Goal: Complete application form

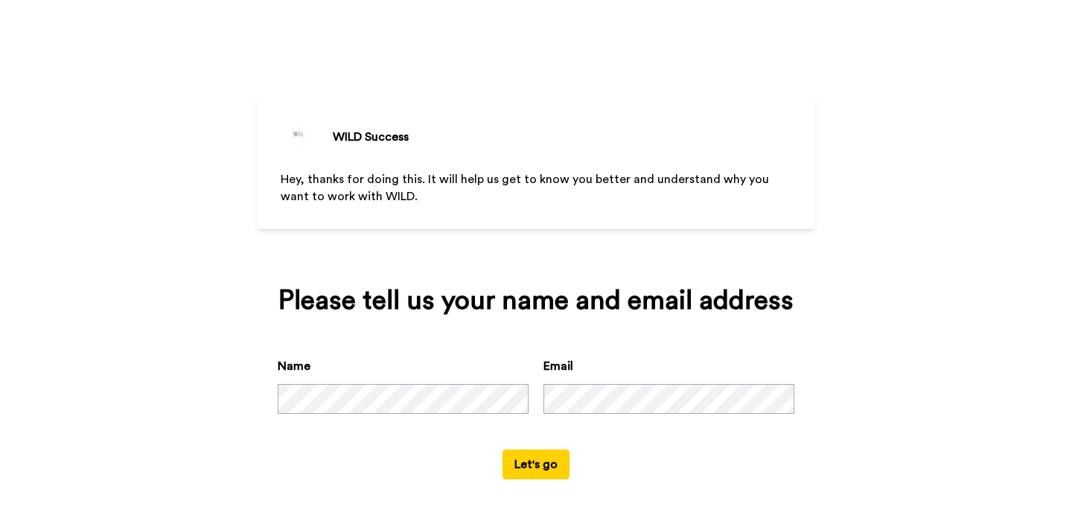
click at [533, 471] on button "Let's go" at bounding box center [536, 465] width 67 height 30
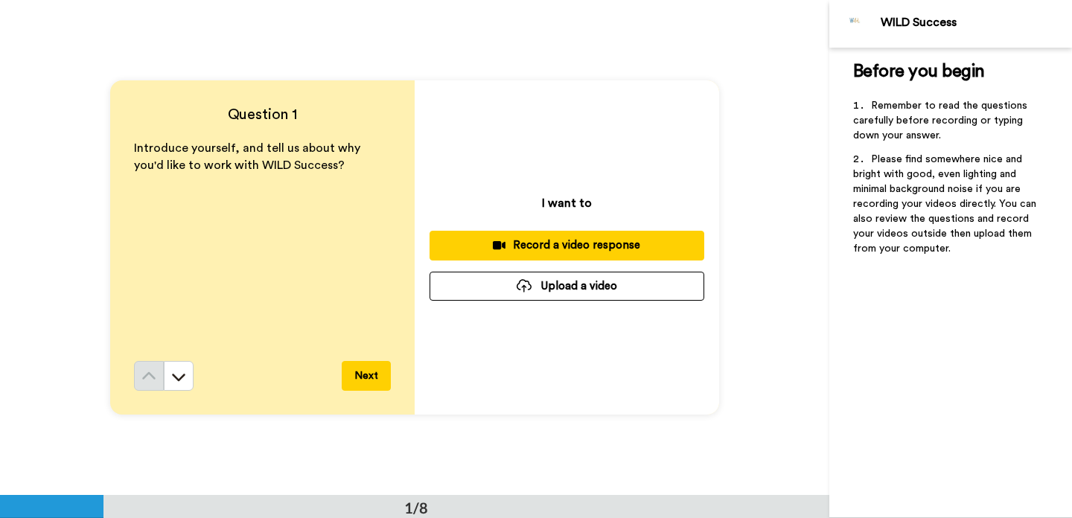
click at [593, 287] on button "Upload a video" at bounding box center [567, 286] width 275 height 29
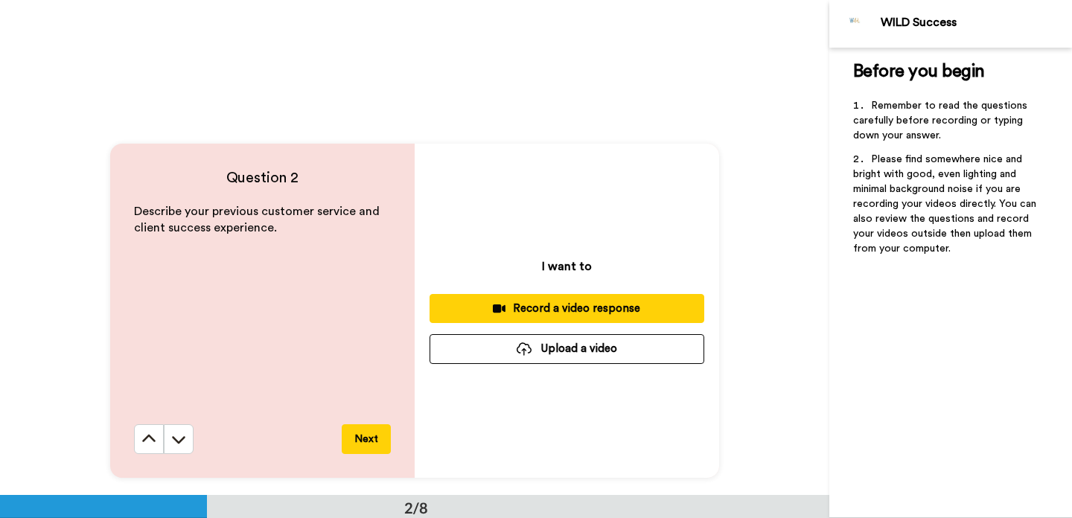
scroll to position [432, 0]
click at [568, 355] on button "Upload a video" at bounding box center [567, 349] width 275 height 29
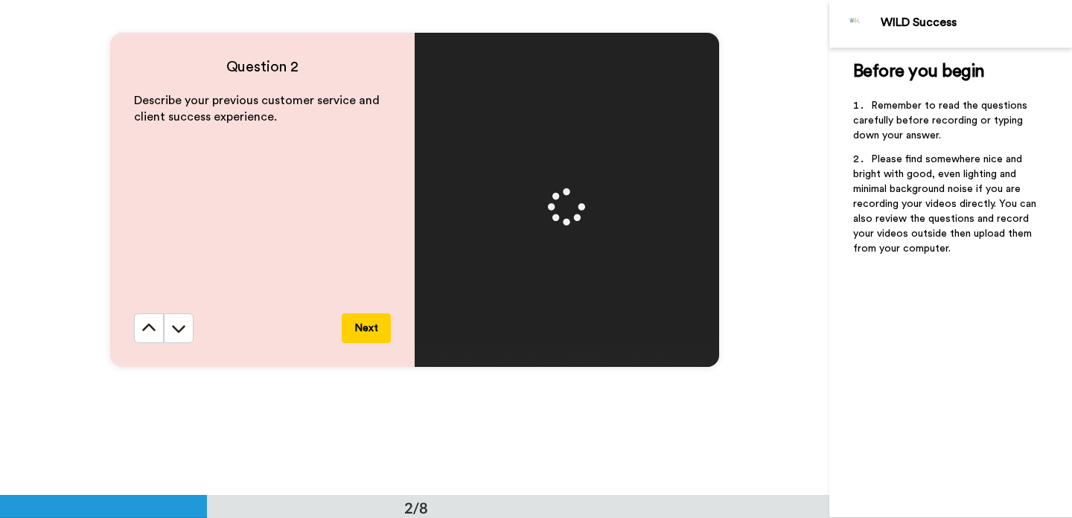
scroll to position [545, 0]
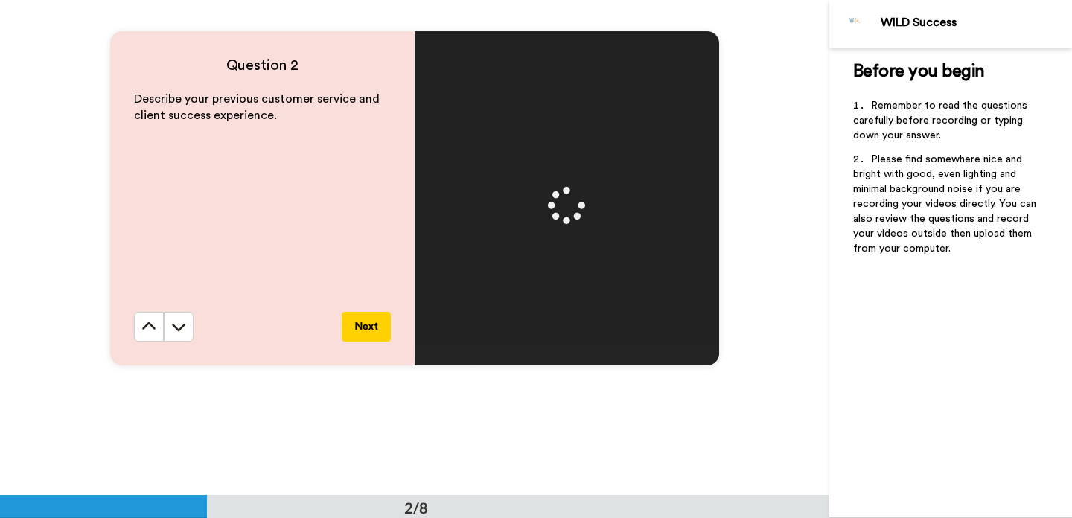
click at [776, 208] on div "Question 2 Describe your previous customer service and client success experienc…" at bounding box center [415, 197] width 830 height 495
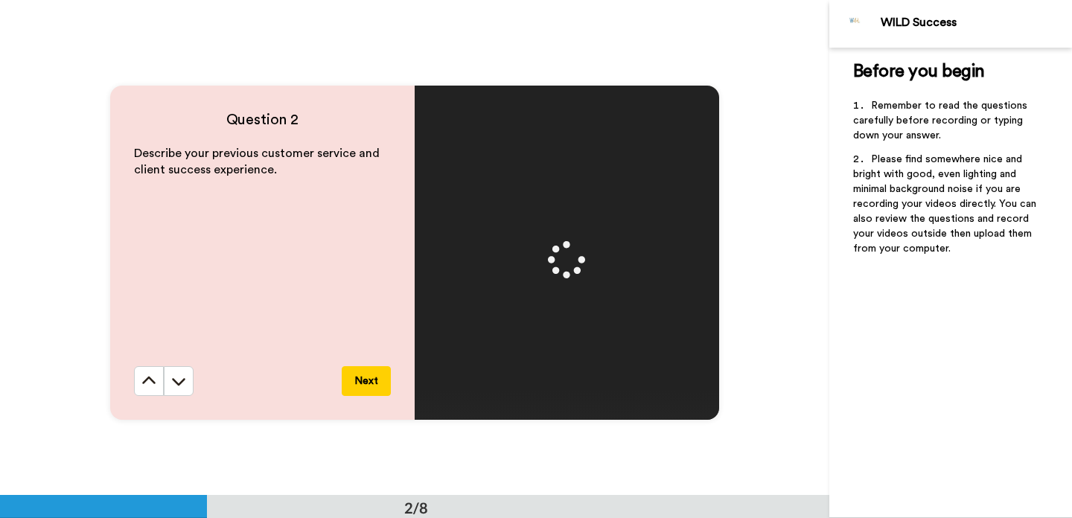
scroll to position [492, 0]
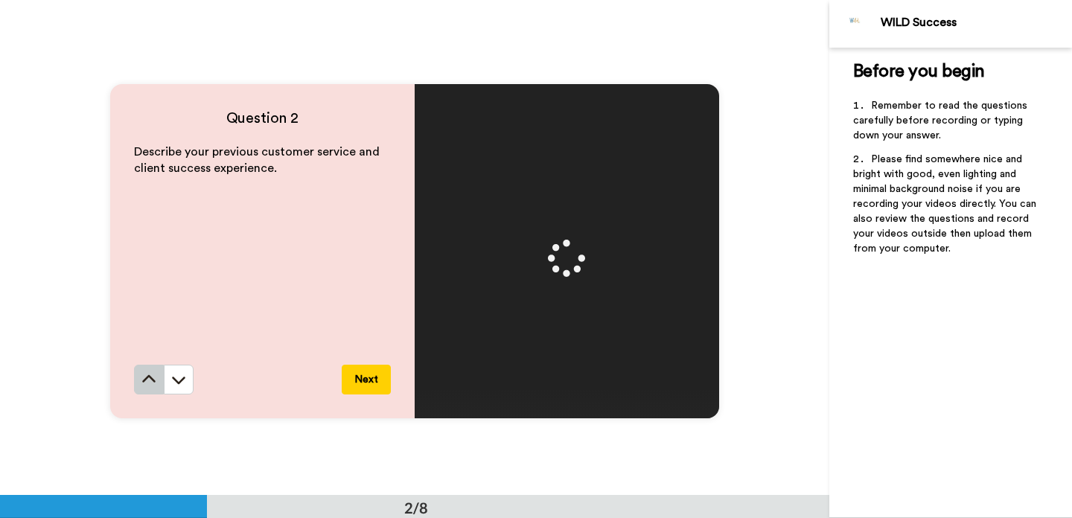
click at [142, 378] on icon at bounding box center [149, 379] width 15 height 15
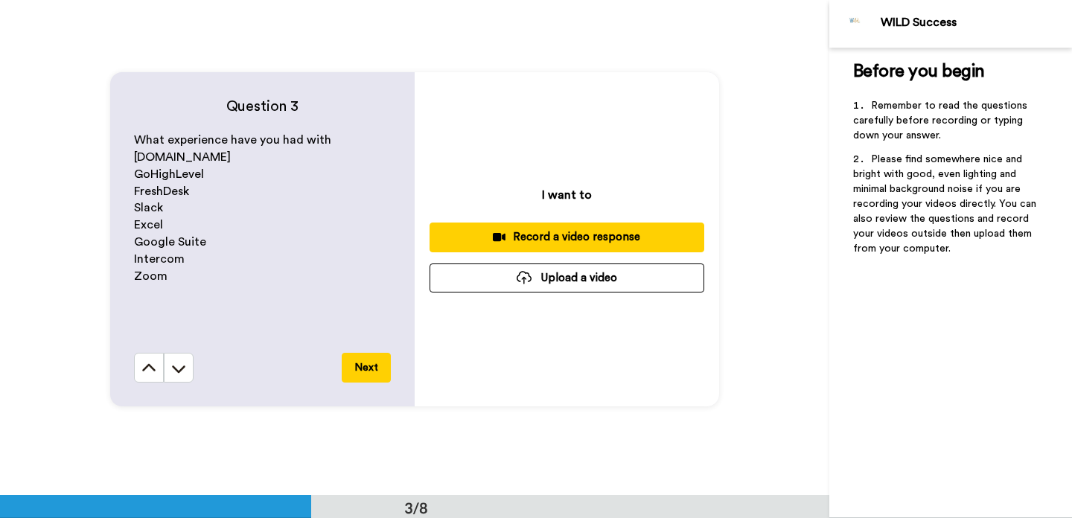
scroll to position [1000, 0]
click at [561, 278] on button "Upload a video" at bounding box center [567, 277] width 275 height 29
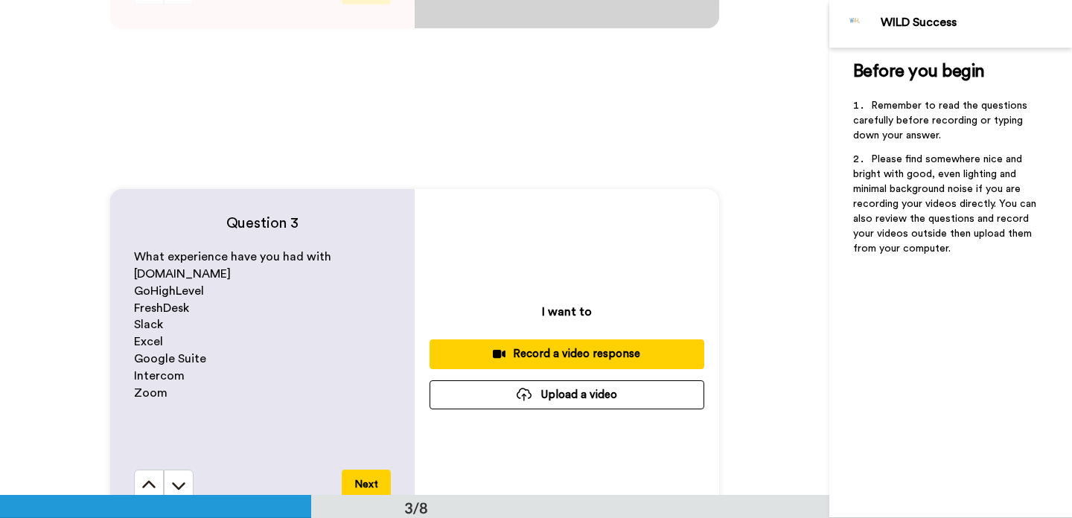
scroll to position [405, 0]
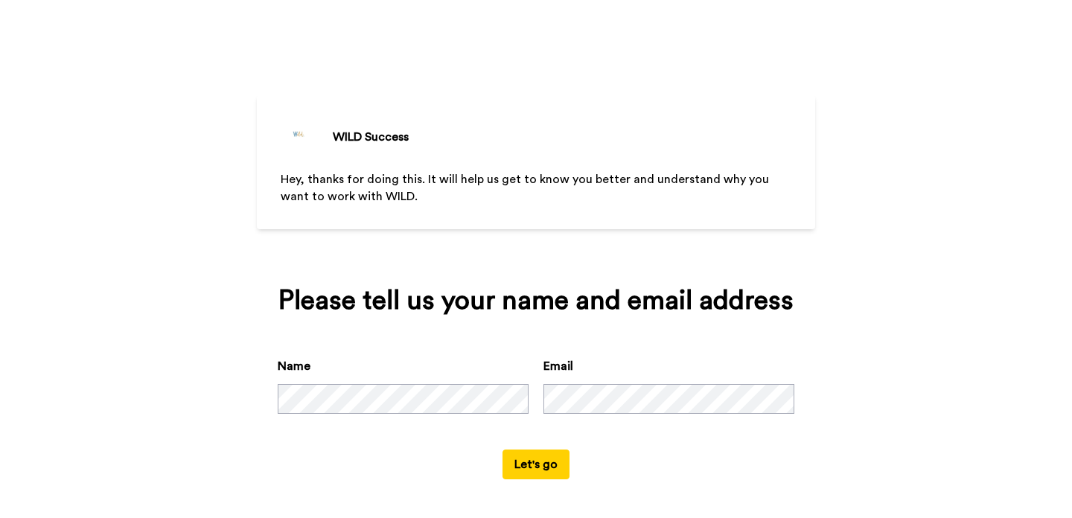
click at [552, 468] on button "Let's go" at bounding box center [536, 465] width 67 height 30
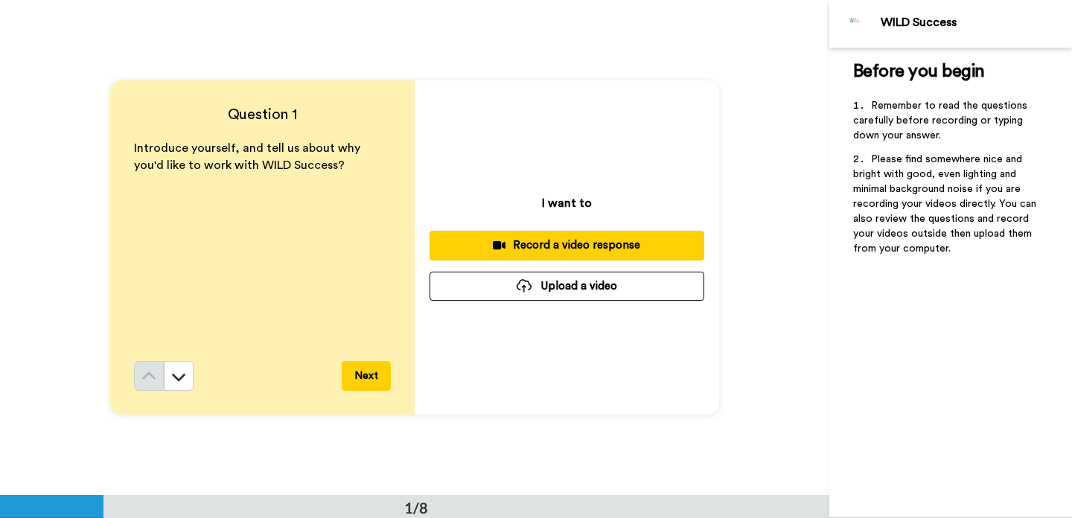
click at [561, 286] on button "Upload a video" at bounding box center [567, 286] width 275 height 29
click at [563, 291] on button "Upload a video" at bounding box center [567, 286] width 275 height 29
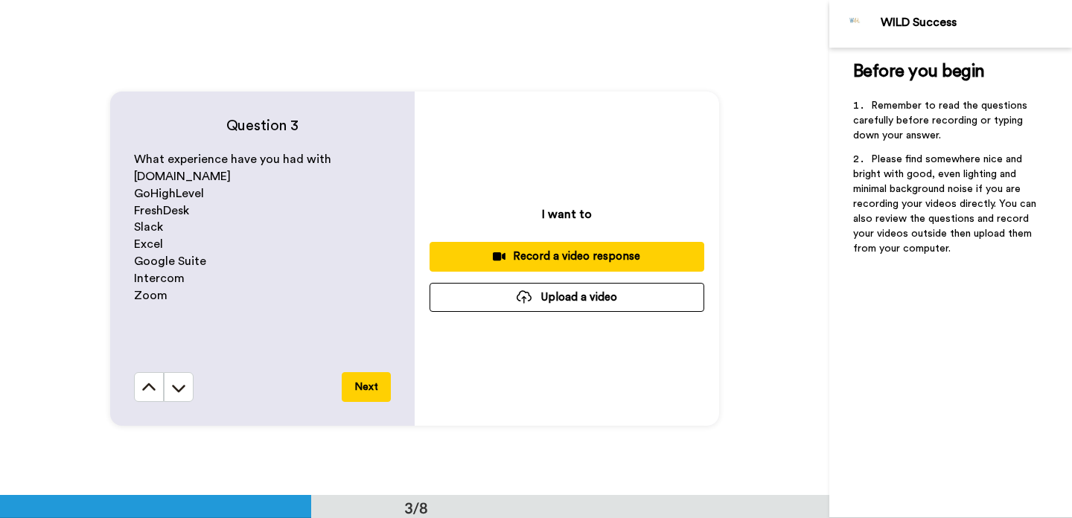
scroll to position [985, 0]
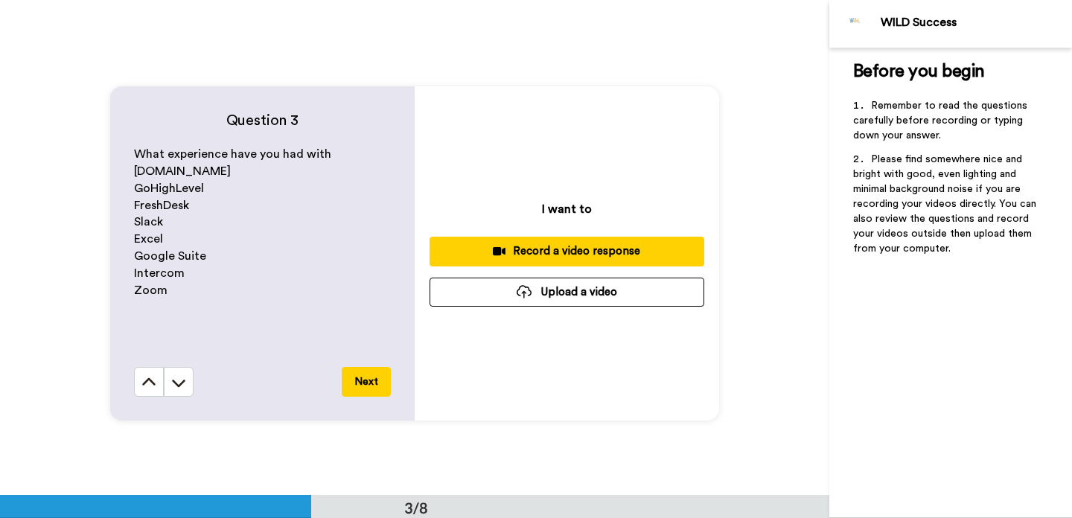
click at [547, 298] on button "Upload a video" at bounding box center [567, 292] width 275 height 29
